Goal: Transaction & Acquisition: Download file/media

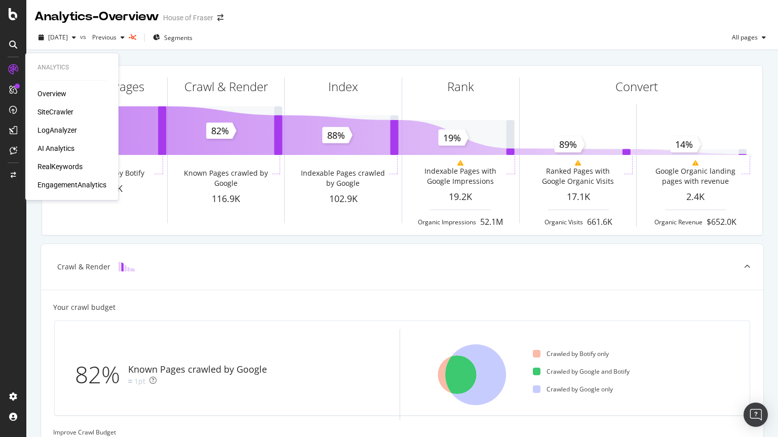
click at [45, 110] on div "SiteCrawler" at bounding box center [55, 112] width 36 height 10
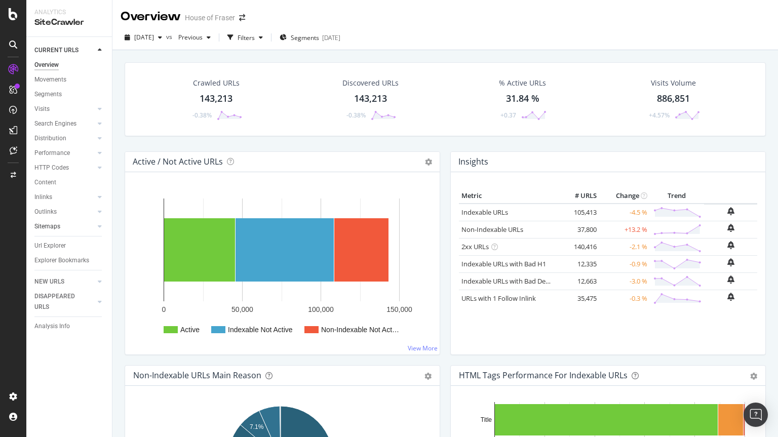
drag, startPoint x: 49, startPoint y: 248, endPoint x: 79, endPoint y: 231, distance: 35.4
click at [49, 248] on div "Url Explorer" at bounding box center [49, 245] width 31 height 11
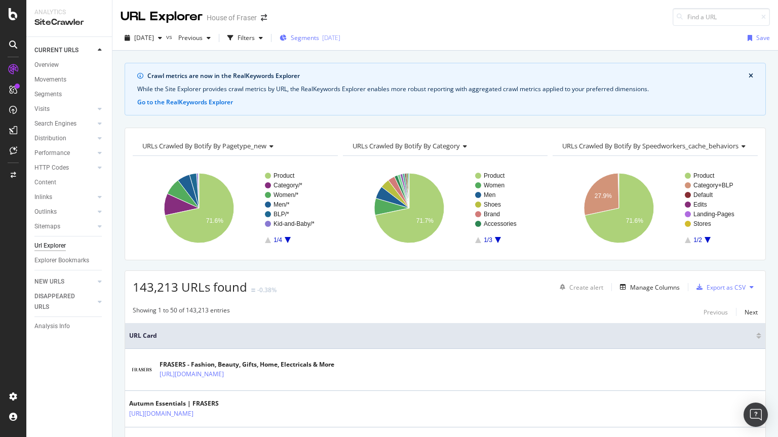
click at [340, 38] on div "[DATE]" at bounding box center [331, 37] width 18 height 9
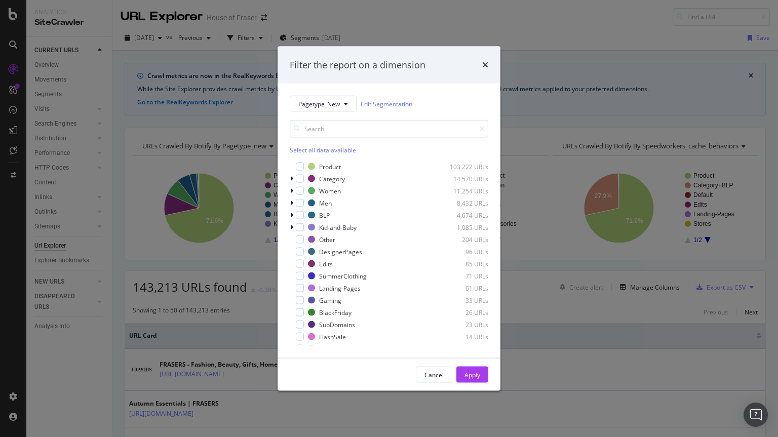
click at [303, 152] on div "Select all data available" at bounding box center [389, 150] width 198 height 9
click at [299, 168] on icon "modal" at bounding box center [300, 166] width 5 height 5
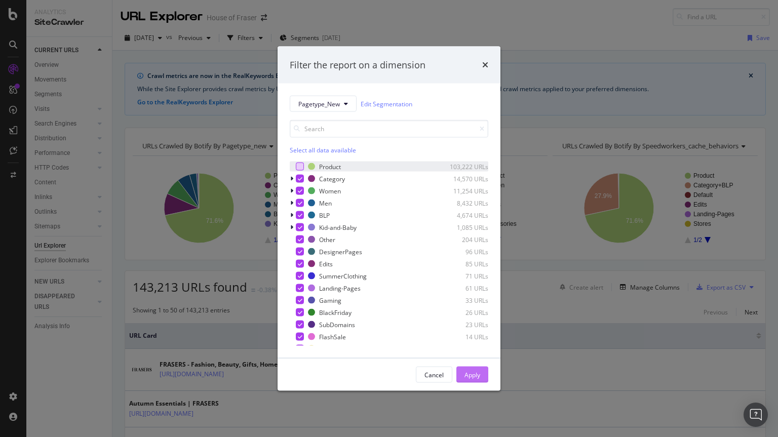
click at [469, 373] on div "Apply" at bounding box center [472, 374] width 16 height 9
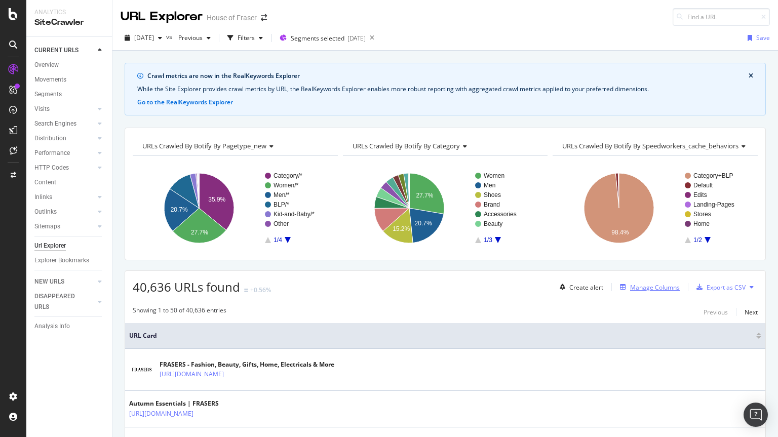
click at [649, 285] on div "Manage Columns" at bounding box center [655, 287] width 50 height 9
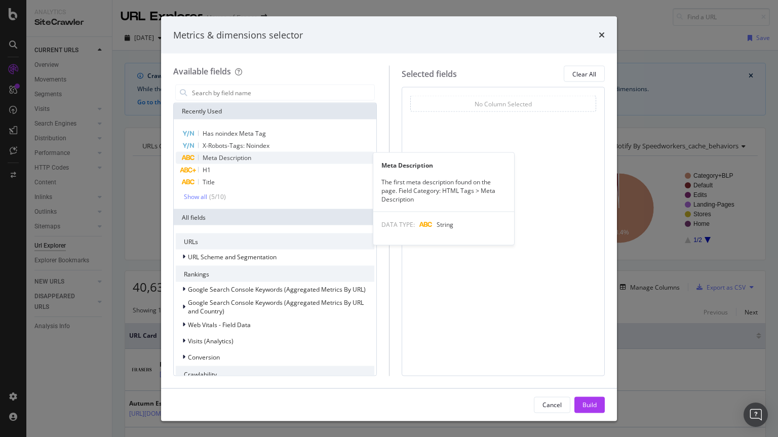
click at [252, 155] on div "Meta Description" at bounding box center [275, 158] width 198 height 12
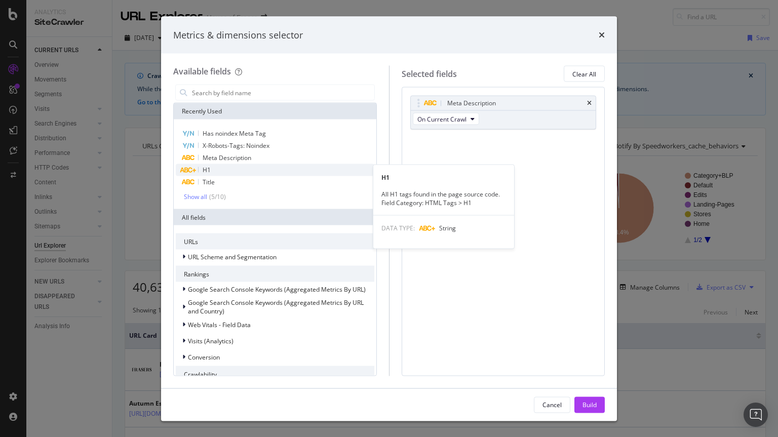
click at [223, 166] on div "H1" at bounding box center [275, 170] width 198 height 12
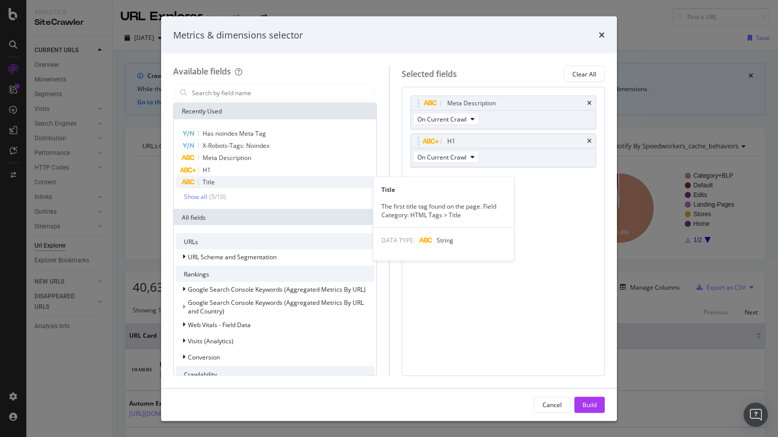
click at [215, 183] on div "Title" at bounding box center [275, 182] width 198 height 12
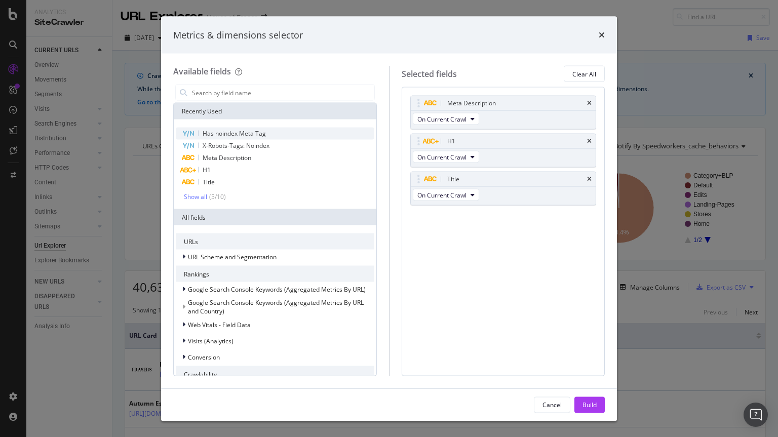
click at [229, 135] on span "Has noindex Meta Tag" at bounding box center [234, 133] width 63 height 9
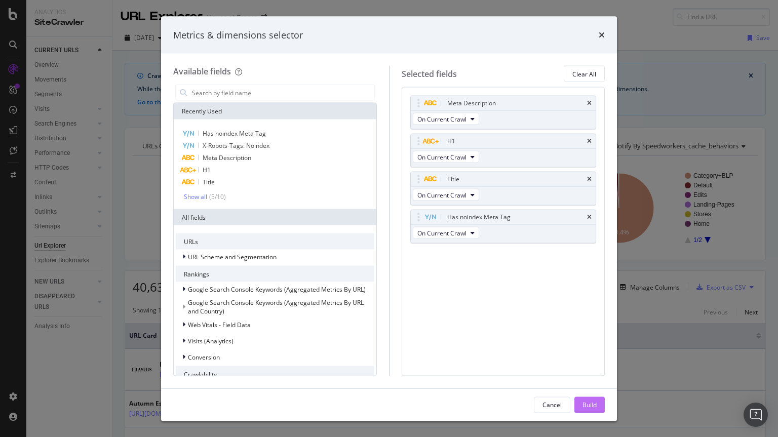
click at [588, 408] on div "Build" at bounding box center [589, 404] width 14 height 9
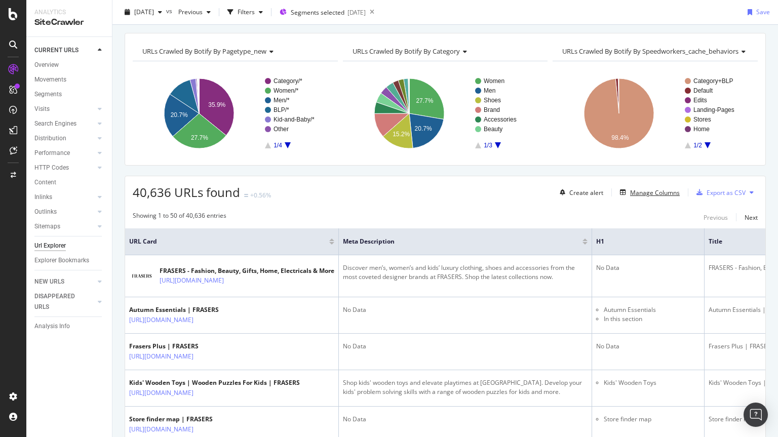
scroll to position [54, 0]
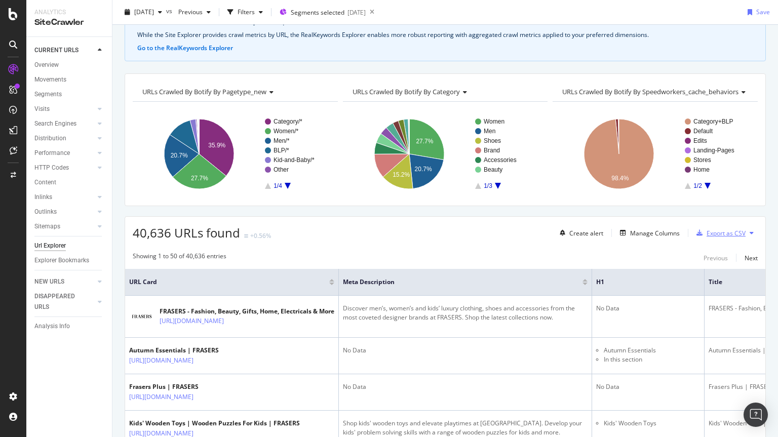
click at [733, 234] on div "Export as CSV" at bounding box center [725, 233] width 39 height 9
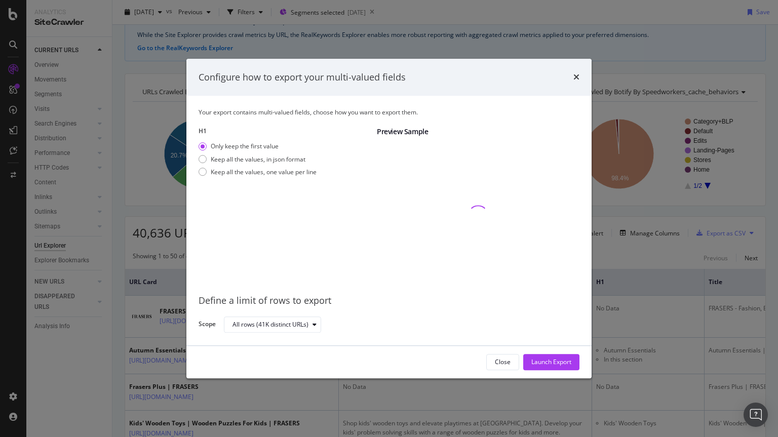
click at [234, 167] on div "Only keep the first value Keep all the values, in json format Keep all the valu…" at bounding box center [257, 161] width 118 height 38
click at [208, 175] on div "Keep all the values, one value per line" at bounding box center [257, 172] width 118 height 9
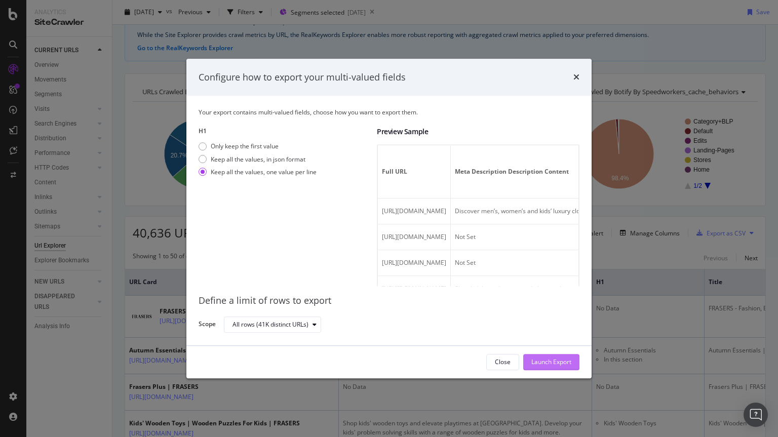
click at [542, 360] on div "Launch Export" at bounding box center [551, 362] width 40 height 9
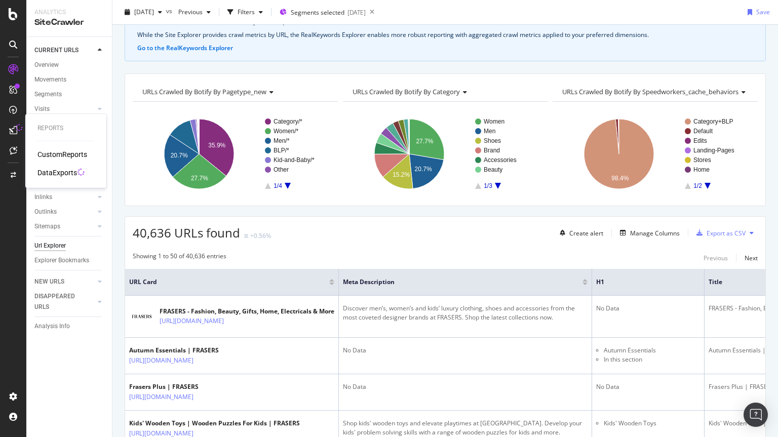
click at [44, 169] on div "DataExports" at bounding box center [56, 173] width 39 height 10
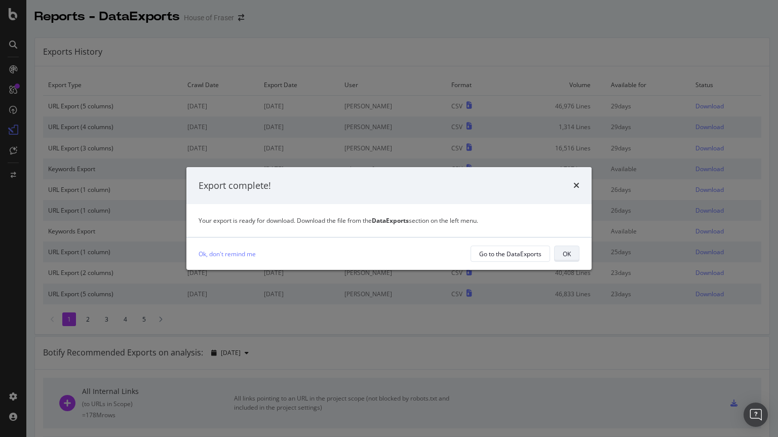
click at [567, 257] on div "OK" at bounding box center [567, 254] width 8 height 9
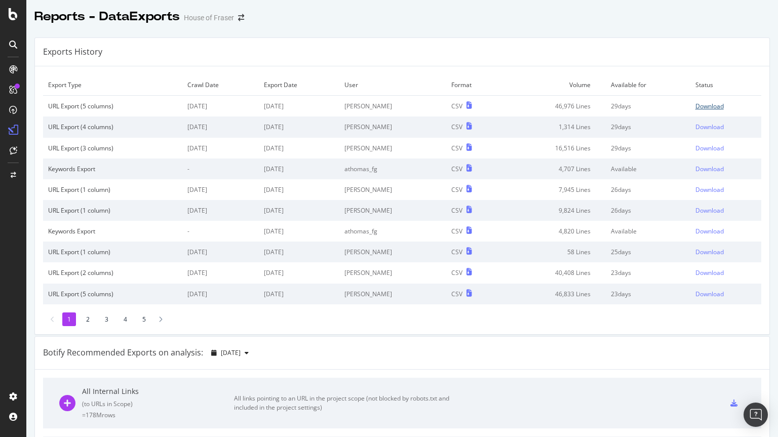
click at [697, 104] on div "Download" at bounding box center [709, 106] width 28 height 9
